Goal: Check status

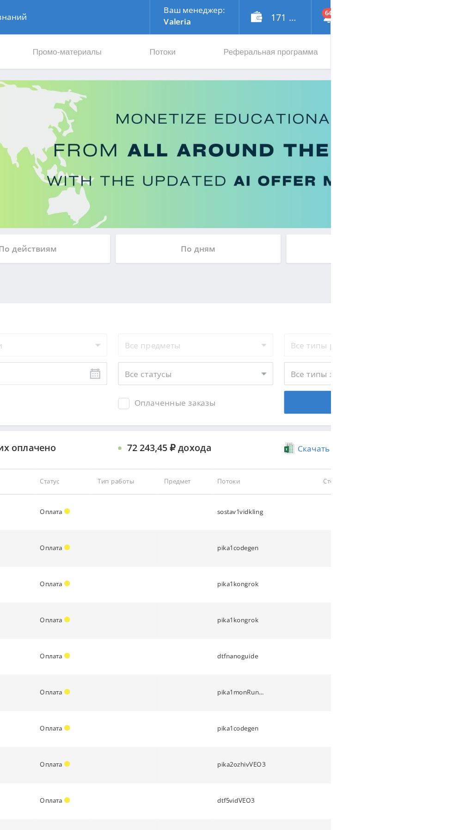
click at [336, 198] on div "По дням" at bounding box center [346, 200] width 133 height 23
click at [0, 0] on input "По дням" at bounding box center [0, 0] width 0 height 0
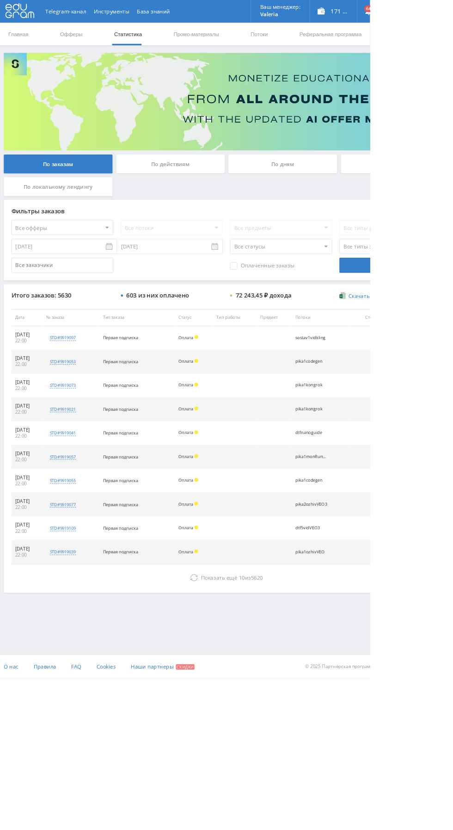
click at [333, 206] on div "По дням" at bounding box center [346, 200] width 133 height 23
click at [0, 0] on input "По дням" at bounding box center [0, 0] width 0 height 0
